Goal: Information Seeking & Learning: Understand process/instructions

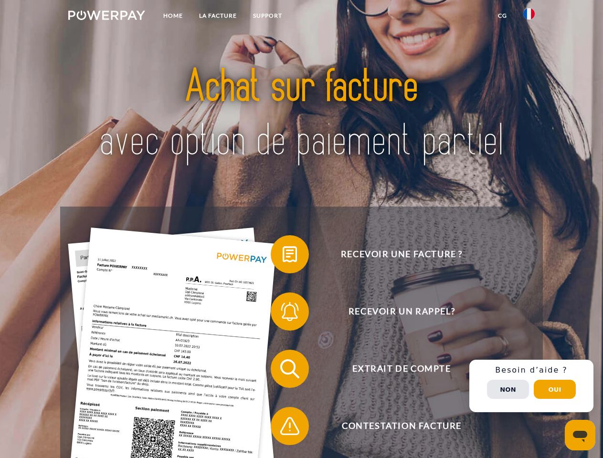
click at [107, 17] on img at bounding box center [106, 16] width 77 height 10
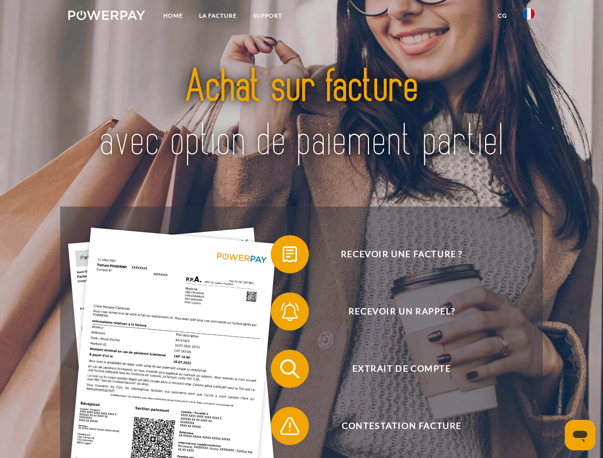
click at [529, 17] on img at bounding box center [528, 13] width 11 height 11
click at [502, 16] on link "CG" at bounding box center [502, 15] width 25 height 17
click at [283, 256] on span at bounding box center [276, 255] width 48 height 48
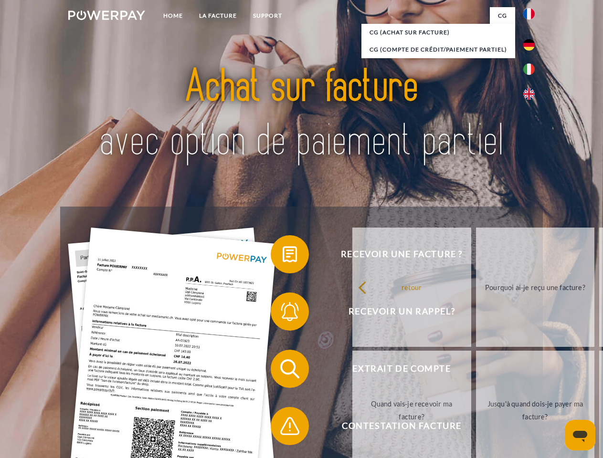
click at [283, 314] on div "Recevoir une facture ? Recevoir un rappel? Extrait de compte retour" at bounding box center [301, 398] width 482 height 382
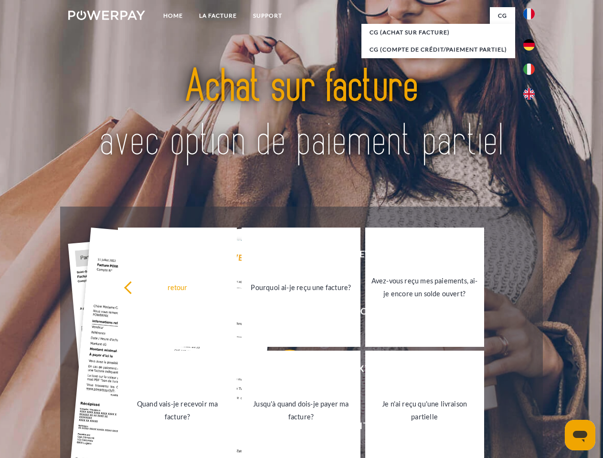
click at [283, 371] on link "Jusqu'à quand dois-je payer ma facture?" at bounding box center [301, 410] width 119 height 119
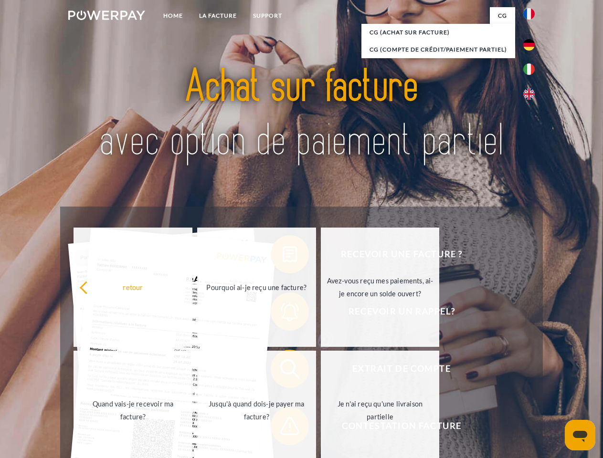
click at [283, 428] on span at bounding box center [276, 427] width 48 height 48
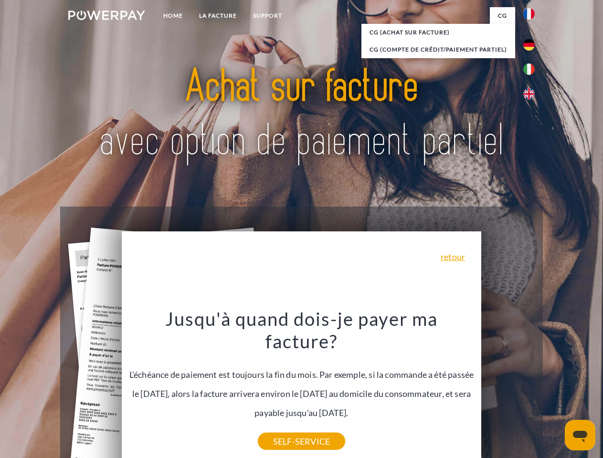
click at [532, 386] on div "Recevoir une facture ? Recevoir un rappel? Extrait de compte retour" at bounding box center [301, 398] width 482 height 382
click at [508, 388] on span "Extrait de compte" at bounding box center [402, 369] width 234 height 38
click at [555, 390] on header "Home LA FACTURE Support" at bounding box center [301, 330] width 603 height 660
